Goal: Check status: Check status

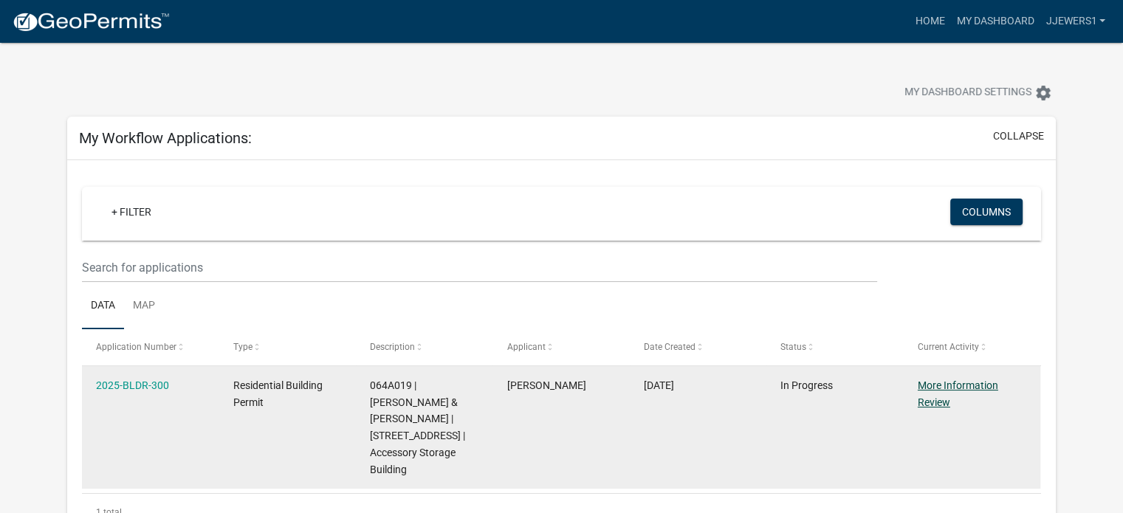
click at [935, 390] on link "More Information Review" at bounding box center [958, 394] width 80 height 29
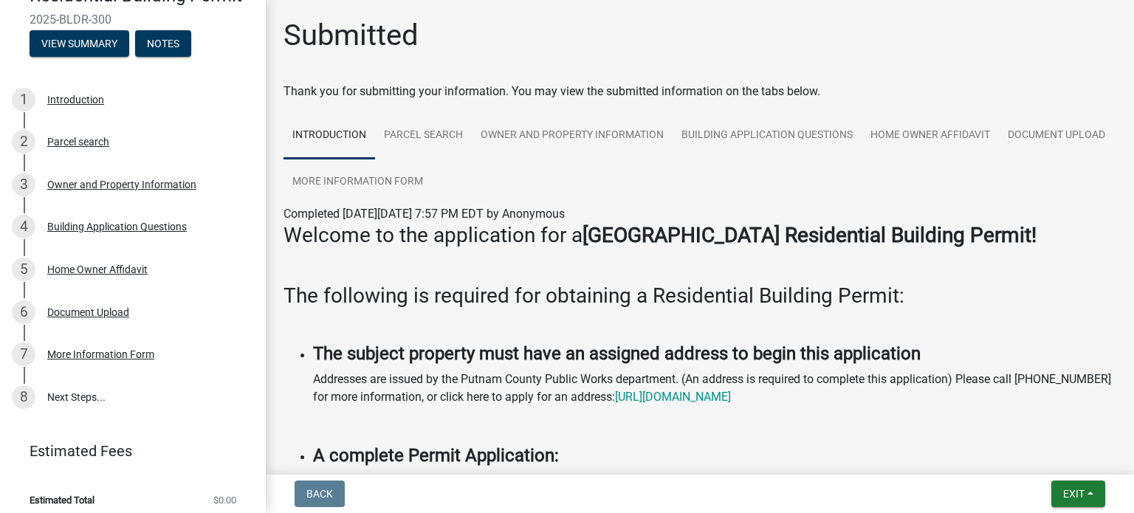
scroll to position [151, 0]
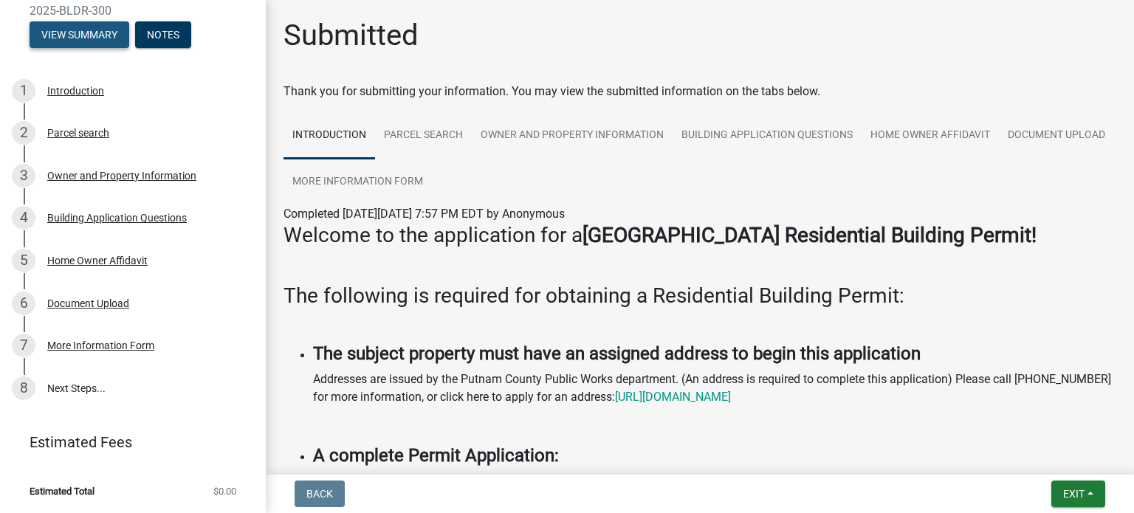
click at [65, 32] on button "View Summary" at bounding box center [80, 34] width 100 height 27
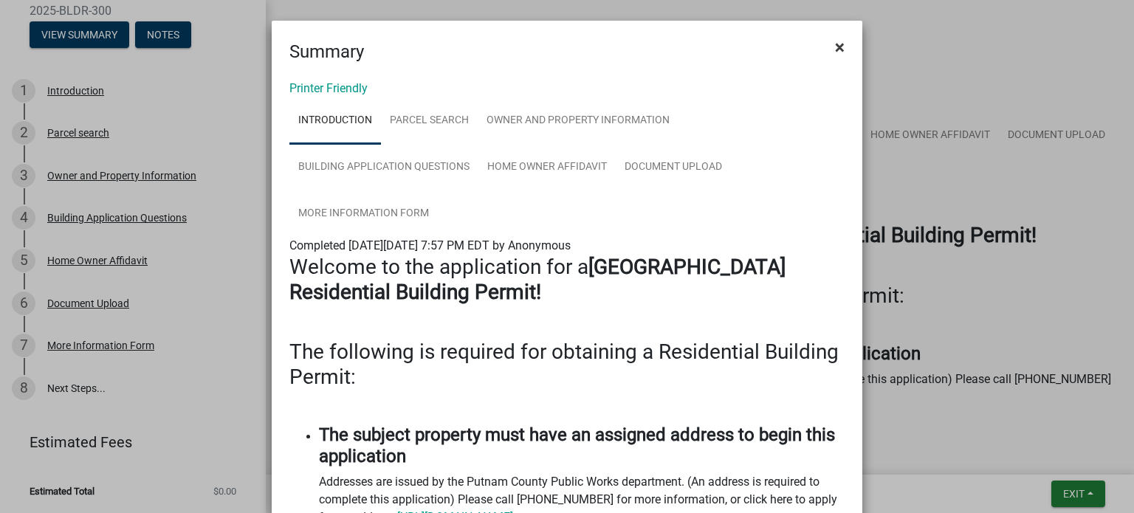
click at [835, 44] on span "×" at bounding box center [840, 47] width 10 height 21
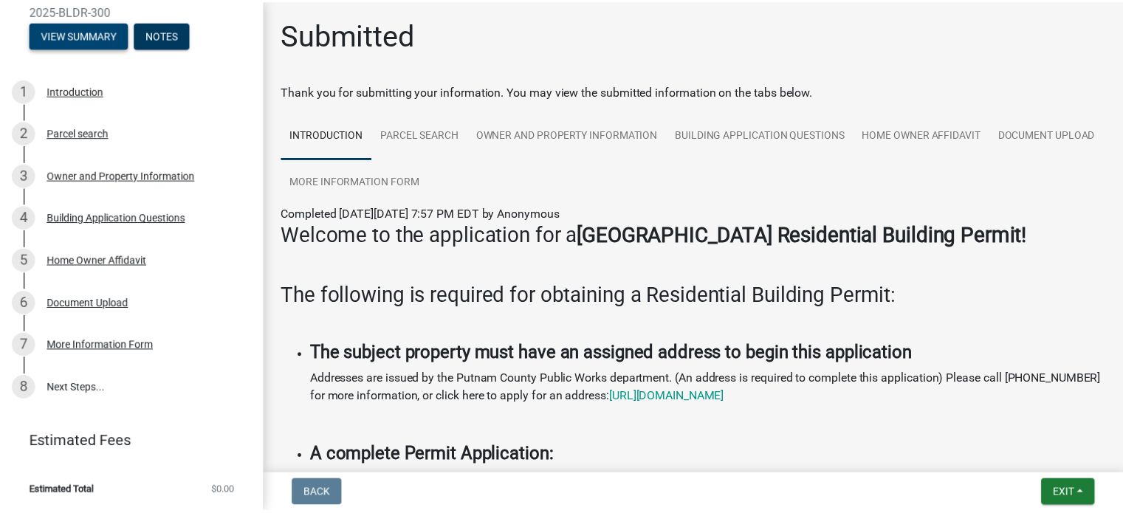
scroll to position [0, 0]
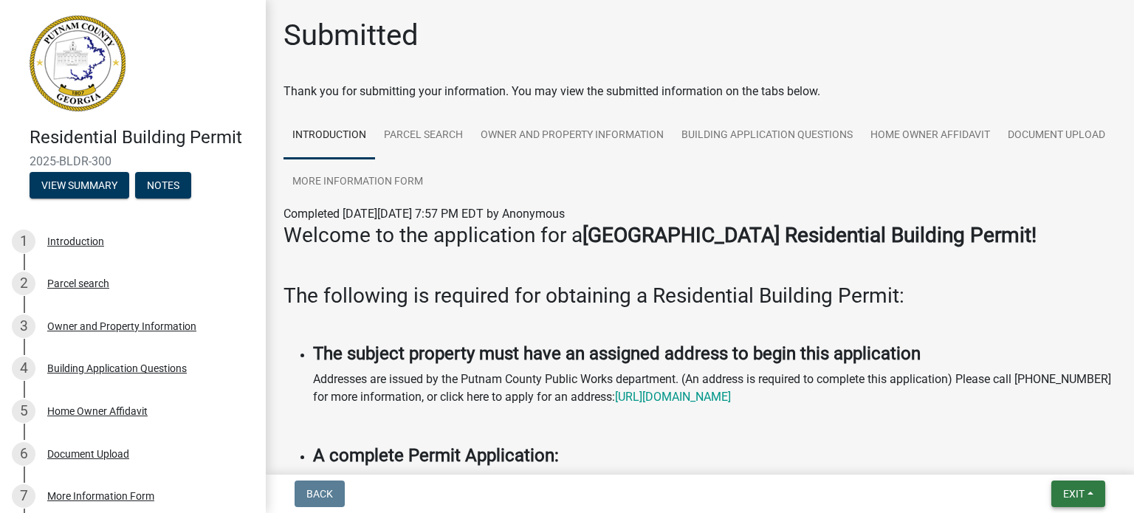
click at [1073, 495] on span "Exit" at bounding box center [1073, 494] width 21 height 12
click at [1024, 459] on button "Save & Exit" at bounding box center [1047, 455] width 118 height 35
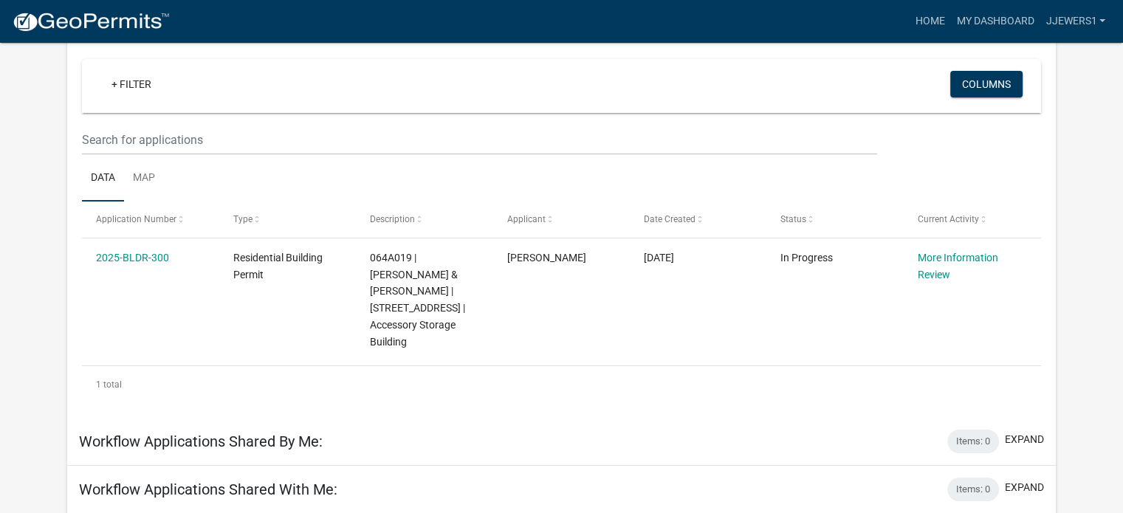
scroll to position [131, 0]
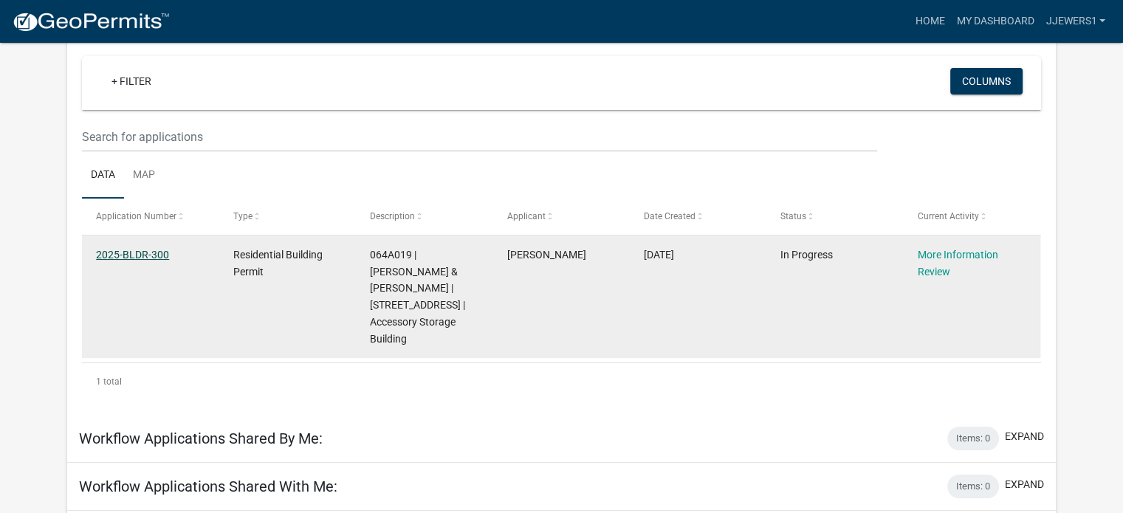
click at [133, 253] on link "2025-BLDR-300" at bounding box center [132, 255] width 73 height 12
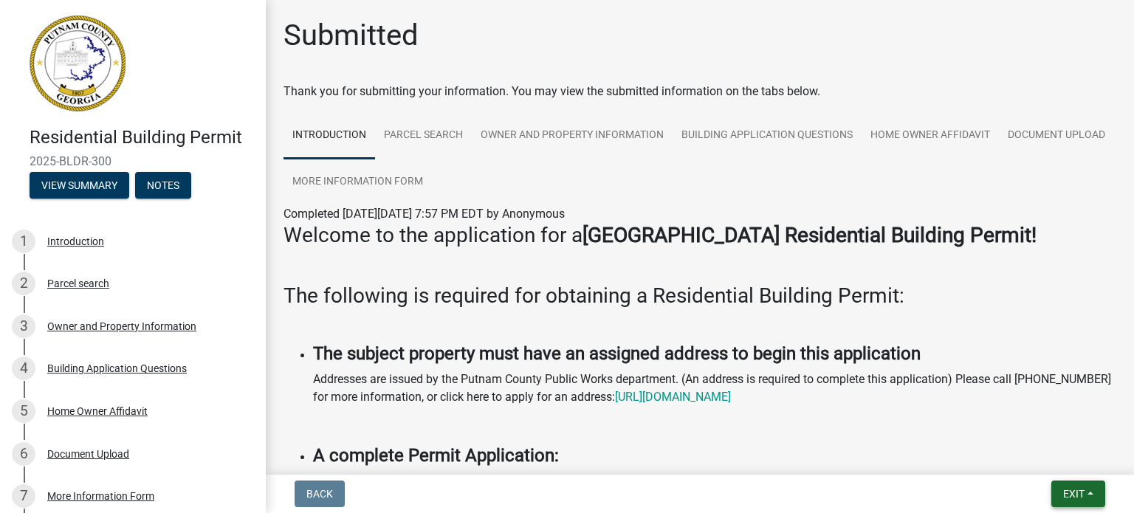
click at [1072, 497] on span "Exit" at bounding box center [1073, 494] width 21 height 12
click at [1037, 462] on button "Save & Exit" at bounding box center [1047, 455] width 118 height 35
